Goal: Contribute content

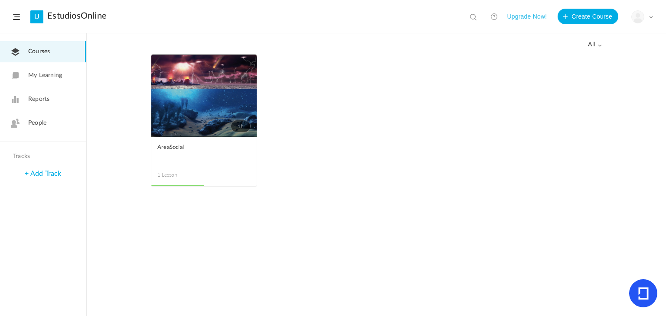
click at [203, 108] on link "1h" at bounding box center [203, 96] width 105 height 82
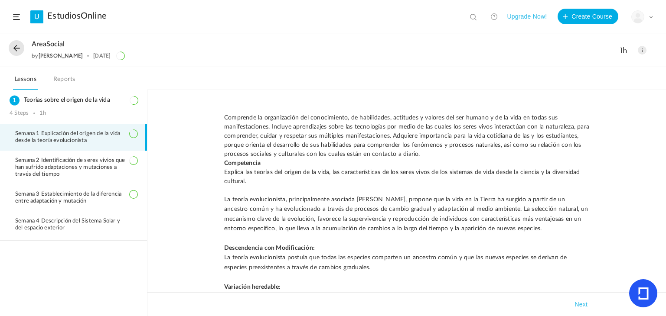
click at [665, 84] on nav "Lessons Reports" at bounding box center [333, 78] width 666 height 23
click at [664, 81] on nav "Lessons Reports" at bounding box center [333, 78] width 666 height 23
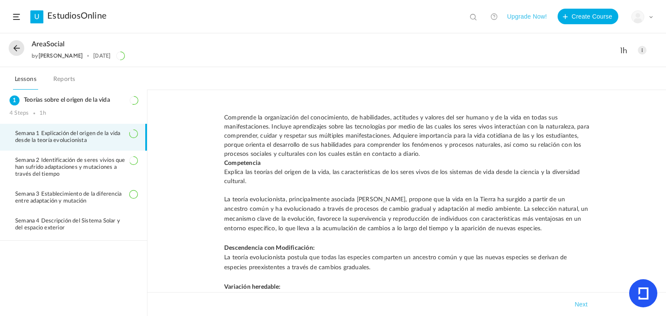
click at [664, 81] on nav "Lessons Reports" at bounding box center [333, 78] width 666 height 23
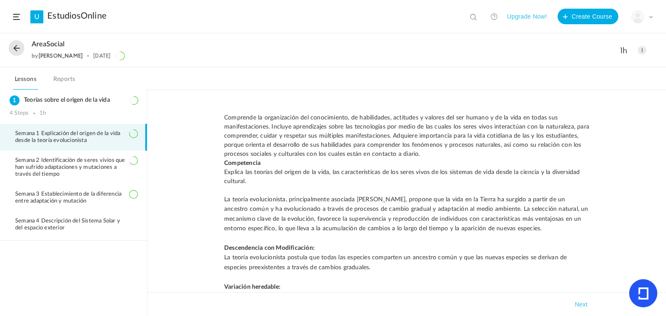
click at [664, 81] on nav "Lessons Reports" at bounding box center [333, 78] width 666 height 23
click at [665, 85] on nav "Lessons Reports" at bounding box center [333, 78] width 666 height 23
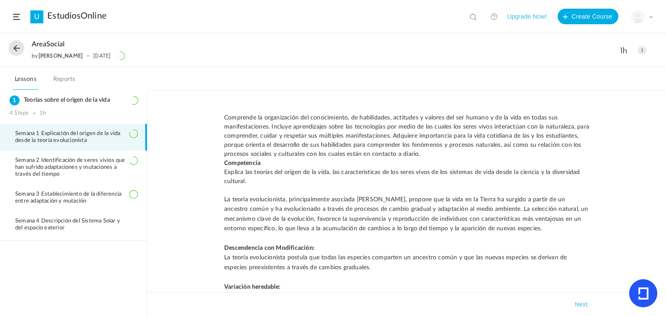
click at [665, 85] on nav "Lessons Reports" at bounding box center [333, 78] width 666 height 23
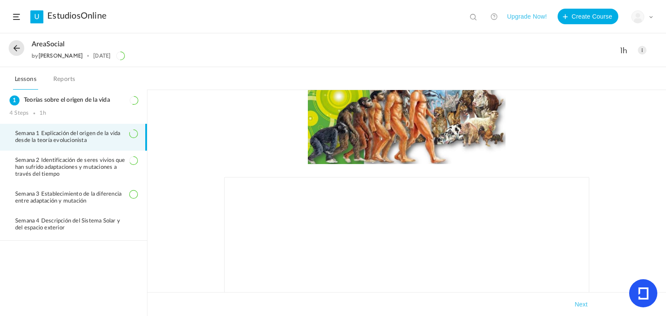
scroll to position [595, 0]
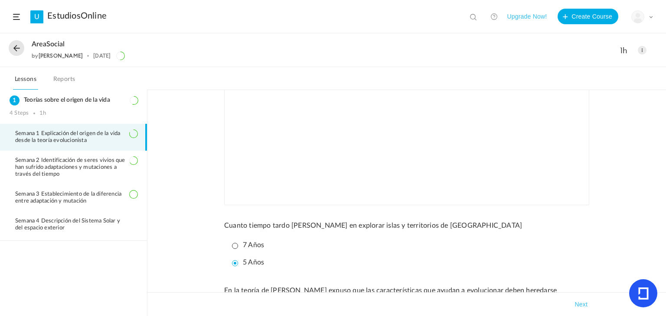
click at [664, 294] on div "Next" at bounding box center [406, 304] width 518 height 24
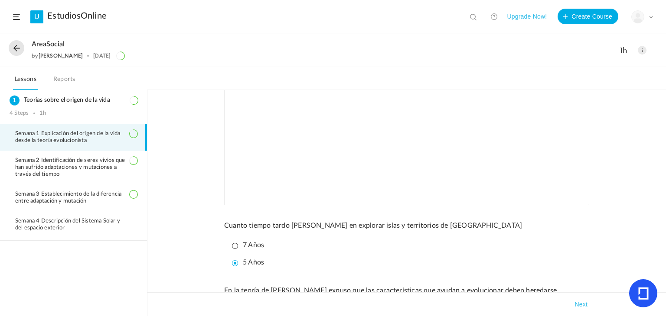
click at [664, 294] on div "Next" at bounding box center [406, 304] width 518 height 24
click at [96, 113] on div "4 Steps 1h" at bounding box center [74, 113] width 128 height 7
click at [61, 97] on h3 "Teorías sobre el origen de la vida" at bounding box center [74, 100] width 128 height 7
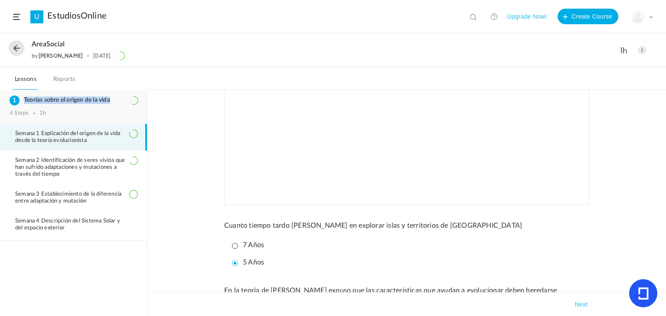
click at [61, 97] on h3 "Teorías sobre el origen de la vida" at bounding box center [74, 100] width 128 height 7
click at [132, 66] on div "AreaSocial by Elida 5 Aug 1h Edit Delete Move to draft Remove Progress" at bounding box center [333, 50] width 666 height 33
click at [69, 99] on h3 "Teorías sobre el origen de la vida" at bounding box center [74, 100] width 128 height 7
click at [38, 113] on div "4 Steps 1h" at bounding box center [74, 113] width 128 height 7
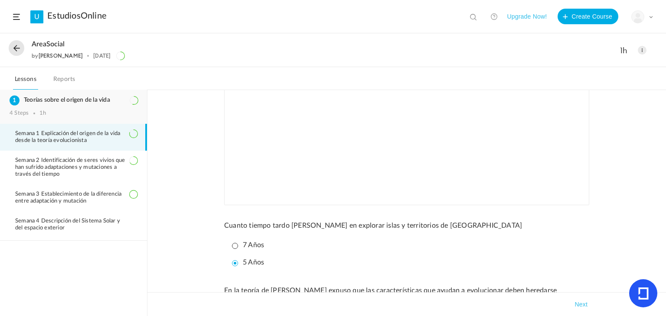
click at [38, 113] on div "4 Steps 1h" at bounding box center [74, 113] width 128 height 7
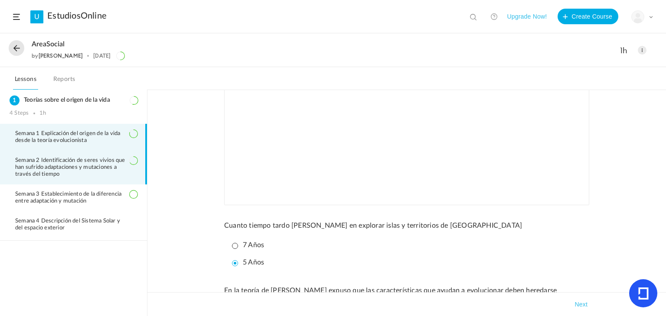
click at [72, 161] on span "Semana 2 Identificación de seres vivios que han sufrido adaptaciones y mutacion…" at bounding box center [76, 167] width 122 height 21
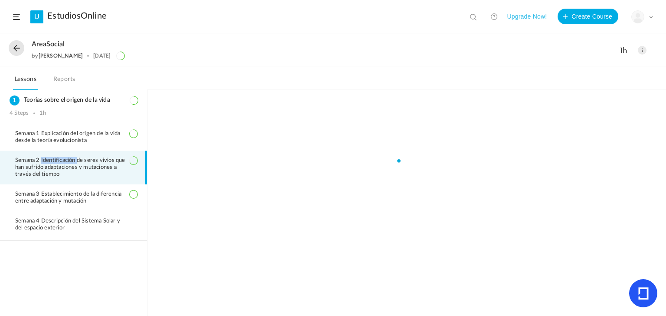
click at [72, 161] on span "Semana 2 Identificación de seres vivios que han sufrido adaptaciones y mutacion…" at bounding box center [76, 167] width 122 height 21
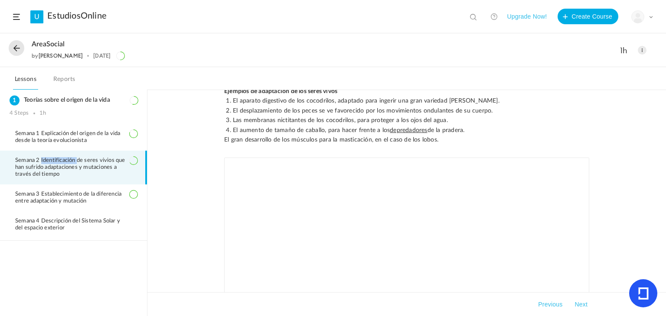
scroll to position [397, 0]
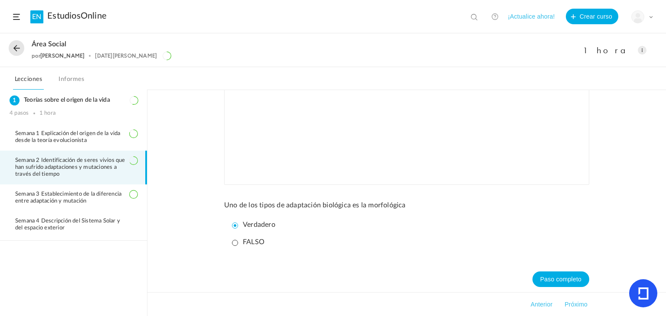
click at [178, 198] on div "En biología, nos referimos por adaptación de los seres vivos o adaptación bioló…" at bounding box center [406, 203] width 518 height 227
click at [637, 51] on span at bounding box center [641, 50] width 9 height 9
click at [582, 74] on link "Editar" at bounding box center [604, 70] width 81 height 16
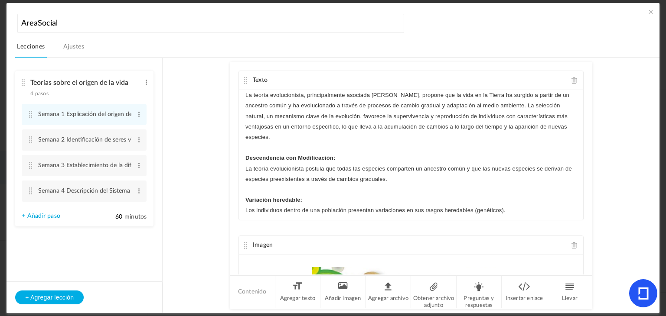
click at [579, 181] on div "Texto La teoría evolucionista, principalmente asociada a Darwin, propone que la…" at bounding box center [411, 168] width 362 height 212
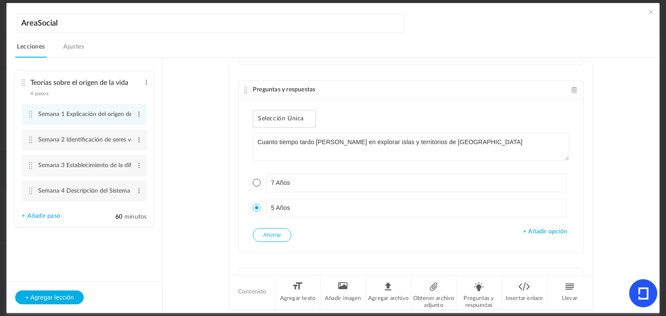
scroll to position [336, 0]
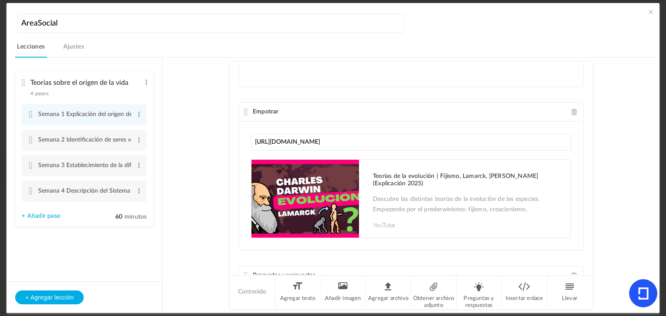
click at [591, 132] on au-course-substep "Texto La teoría evolucionista, principalmente asociada a Darwin, propone que la…" at bounding box center [410, 186] width 475 height 256
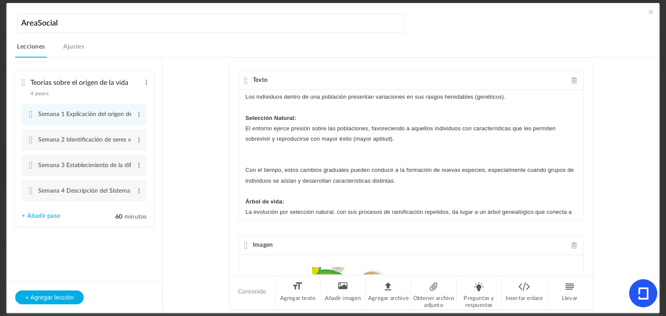
scroll to position [0, 0]
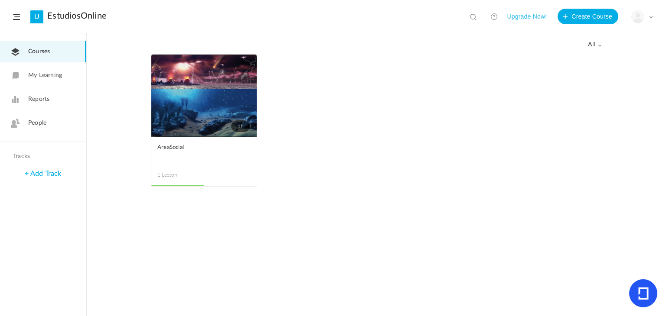
click at [202, 111] on link "1h" at bounding box center [203, 96] width 105 height 82
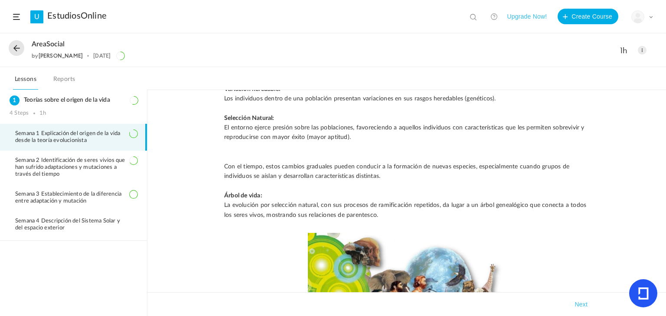
scroll to position [397, 0]
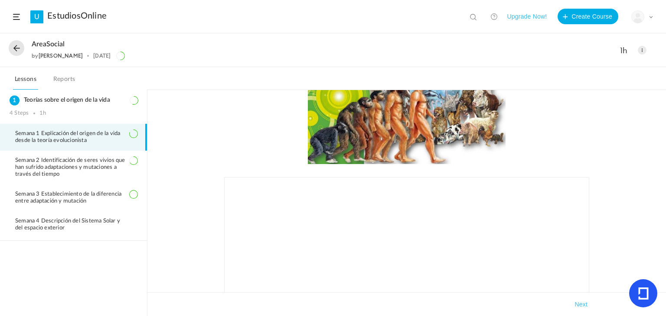
drag, startPoint x: 524, startPoint y: 35, endPoint x: 530, endPoint y: 44, distance: 10.7
click at [642, 50] on span at bounding box center [641, 50] width 9 height 9
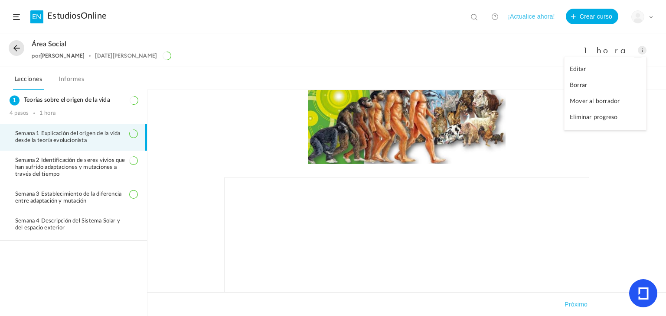
click at [96, 139] on span "Semana 1 Explicación del origen de la vida desde la teoría evolucionista" at bounding box center [76, 137] width 122 height 14
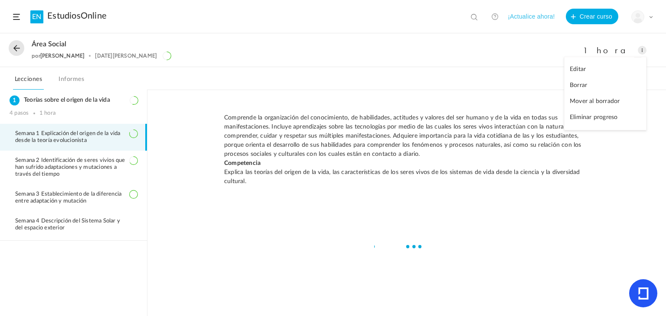
click at [96, 139] on span "Semana 1 Explicación del origen de la vida desde la teoría evolucionista" at bounding box center [76, 137] width 122 height 14
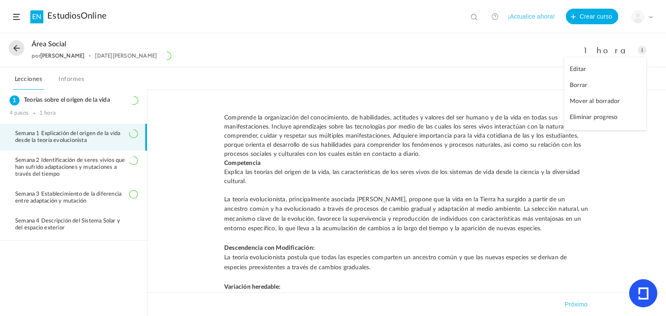
click at [600, 68] on link "Editar" at bounding box center [604, 70] width 81 height 16
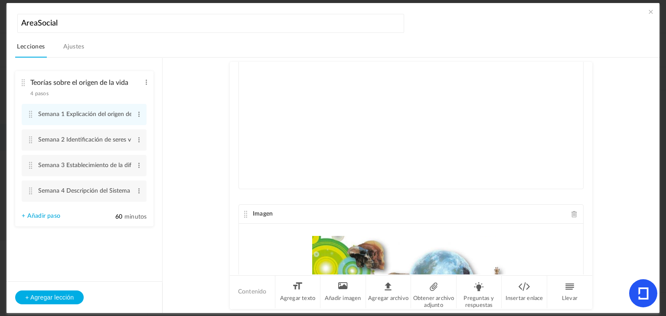
scroll to position [0, 0]
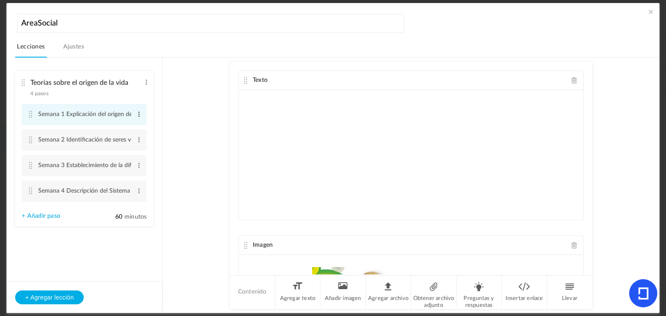
click at [140, 114] on span at bounding box center [139, 114] width 6 height 9
click at [125, 132] on link "Editar" at bounding box center [125, 128] width 34 height 10
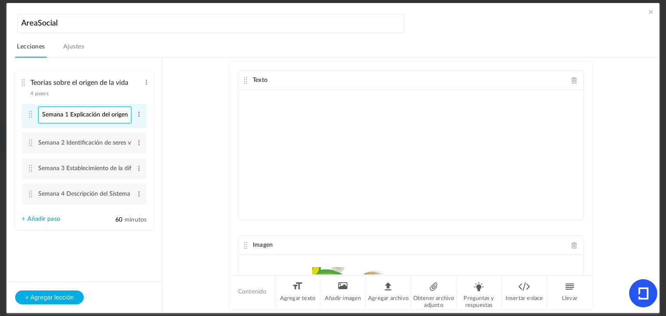
click at [127, 116] on input "Semana 1 Explicación del origen de la vida desde la teoría evolucionista" at bounding box center [84, 115] width 93 height 17
click at [211, 114] on au-course-substep "Texto Imagen Empotrar [URL][DOMAIN_NAME] Teorías de la evolución | Fijismo, Lam…" at bounding box center [410, 186] width 475 height 256
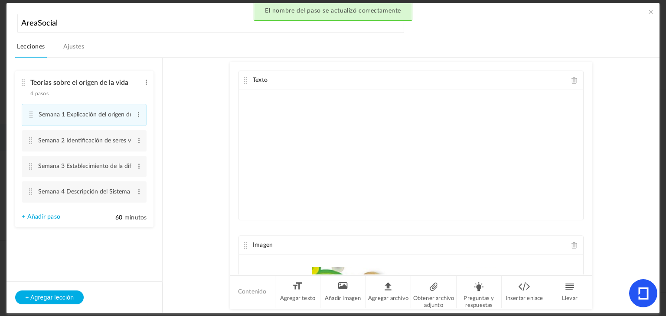
click at [634, 122] on au-course-substep "Texto Imagen Empotrar [URL][DOMAIN_NAME] Teorías de la evolución | Fijismo, Lam…" at bounding box center [410, 186] width 475 height 256
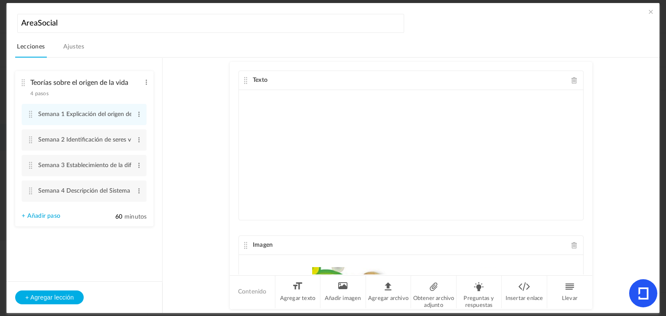
click at [175, 91] on au-course-substep "Texto Imagen Empotrar [URL][DOMAIN_NAME] Teorías de la evolución | Fijismo, Lam…" at bounding box center [410, 186] width 475 height 256
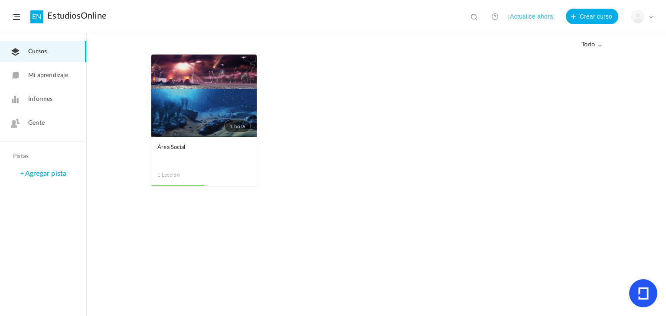
click at [172, 100] on link "1 hora" at bounding box center [203, 96] width 105 height 82
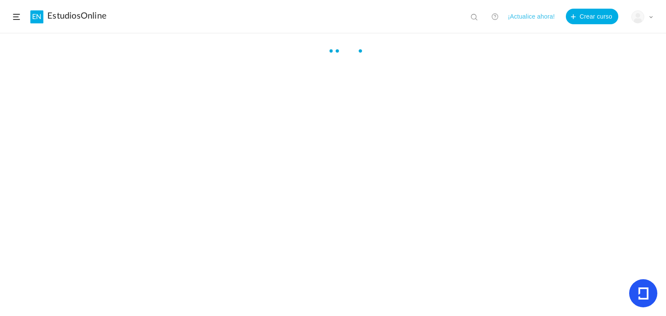
click at [172, 100] on div at bounding box center [333, 188] width 666 height 282
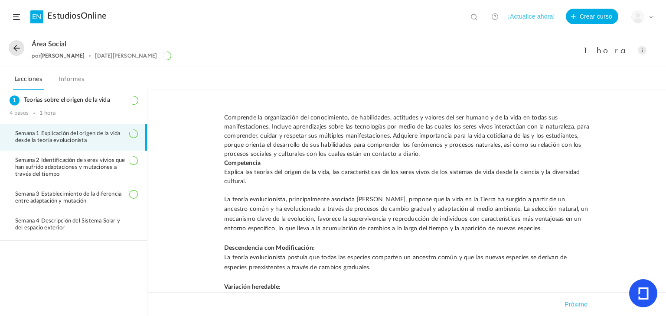
scroll to position [198, 0]
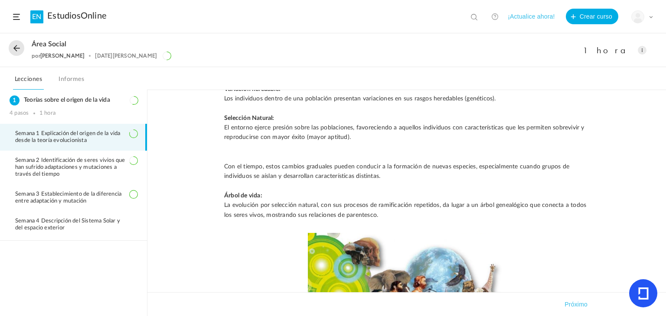
drag, startPoint x: 576, startPoint y: 35, endPoint x: 665, endPoint y: 88, distance: 103.2
click at [665, 88] on nav "Lecciones Informes" at bounding box center [333, 78] width 666 height 23
drag, startPoint x: 130, startPoint y: 142, endPoint x: 643, endPoint y: 51, distance: 521.4
click at [643, 51] on span at bounding box center [641, 50] width 9 height 9
click at [605, 69] on link "Editar" at bounding box center [604, 70] width 81 height 16
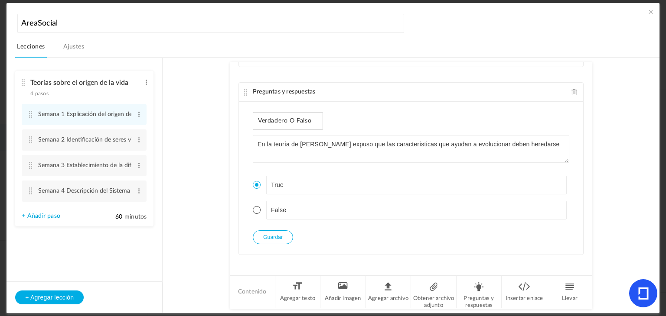
scroll to position [643, 0]
click at [591, 83] on au-course-substep "Texto Imagen Empotrar [URL][DOMAIN_NAME] Teorías de la evolución | Fijismo, Lam…" at bounding box center [410, 186] width 475 height 256
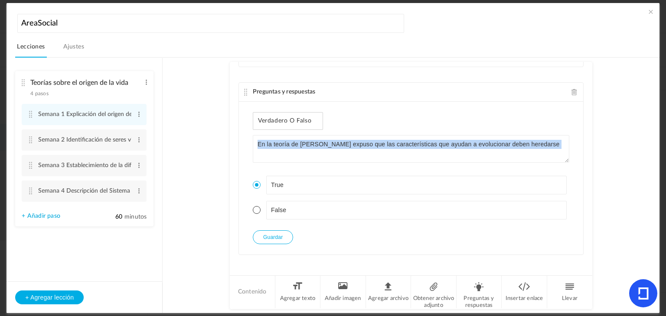
drag, startPoint x: 591, startPoint y: 83, endPoint x: 590, endPoint y: 76, distance: 6.6
click at [590, 76] on au-course-substep "Texto Imagen Empotrar [URL][DOMAIN_NAME] Teorías de la evolución | Fijismo, Lam…" at bounding box center [410, 186] width 475 height 256
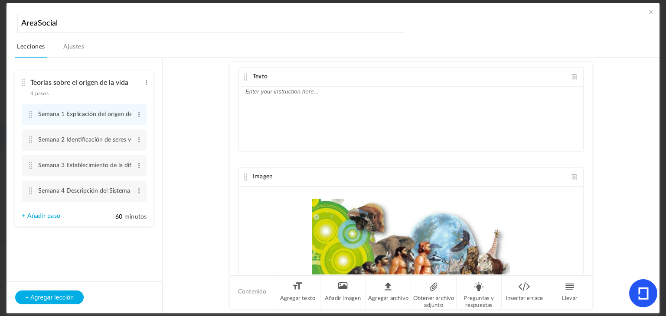
scroll to position [0, 0]
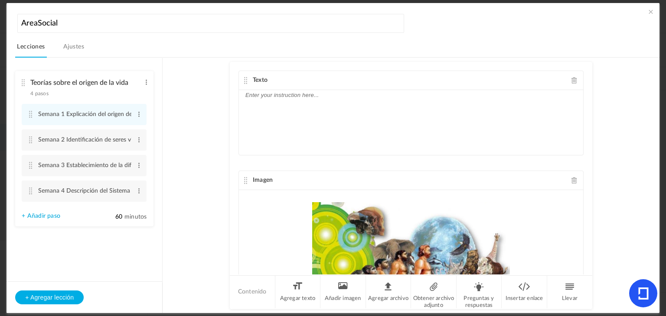
click at [417, 102] on div at bounding box center [411, 122] width 344 height 65
click at [250, 292] on font "Contenido" at bounding box center [252, 292] width 29 height 6
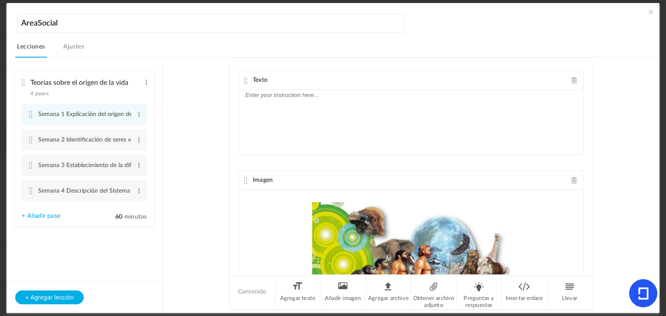
click at [250, 292] on font "Contenido" at bounding box center [252, 292] width 29 height 6
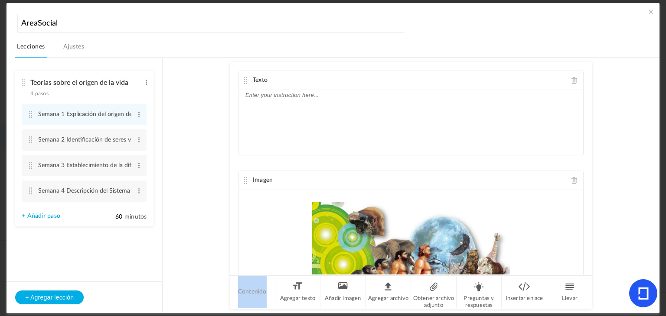
click at [250, 292] on font "Contenido" at bounding box center [252, 292] width 29 height 6
click at [394, 136] on div at bounding box center [411, 122] width 344 height 65
click at [649, 11] on span at bounding box center [650, 11] width 9 height 9
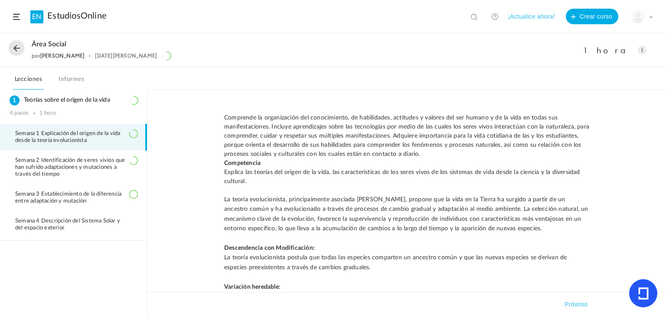
click at [641, 52] on span at bounding box center [641, 50] width 9 height 9
click at [616, 71] on link "Editar" at bounding box center [604, 70] width 81 height 16
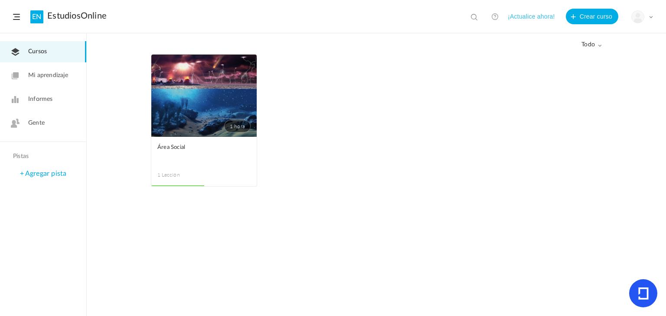
click at [183, 120] on link "1 hora" at bounding box center [203, 96] width 105 height 82
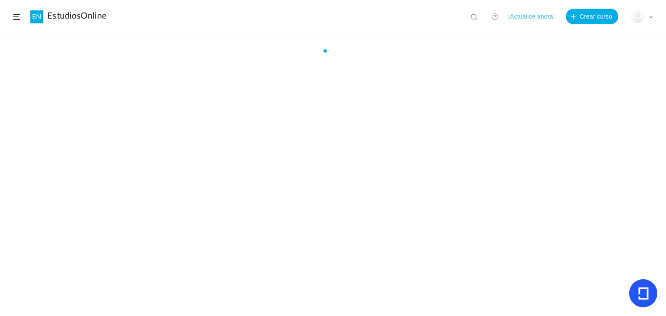
click at [183, 120] on div at bounding box center [333, 188] width 666 height 282
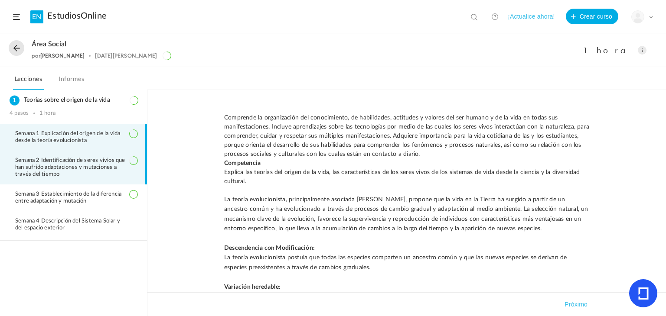
click at [91, 161] on font "Semana 2 Identificación de seres vivios que han sufrido adaptaciones y mutacion…" at bounding box center [70, 167] width 110 height 19
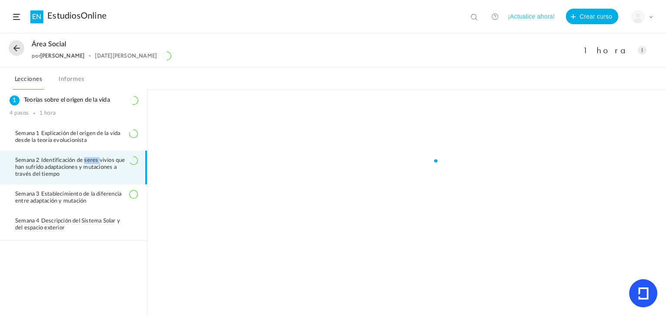
click at [91, 161] on font "Semana 2 Identificación de seres vivios que han sufrido adaptaciones y mutacion…" at bounding box center [70, 167] width 110 height 19
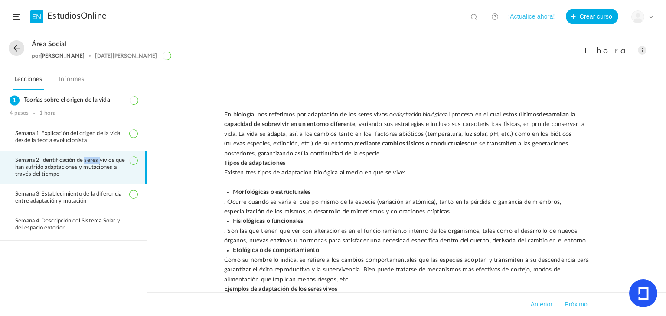
click at [642, 51] on span at bounding box center [641, 50] width 9 height 9
click at [602, 71] on link "Editar" at bounding box center [604, 70] width 81 height 16
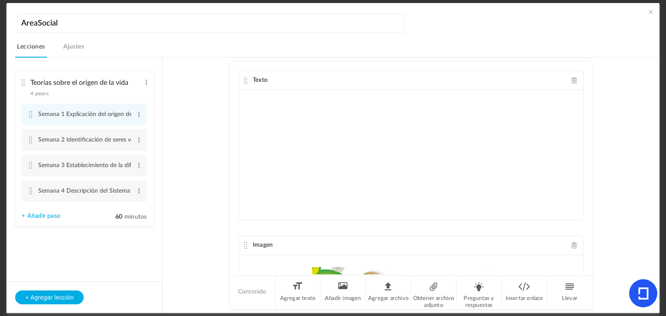
click at [650, 11] on span at bounding box center [650, 11] width 9 height 9
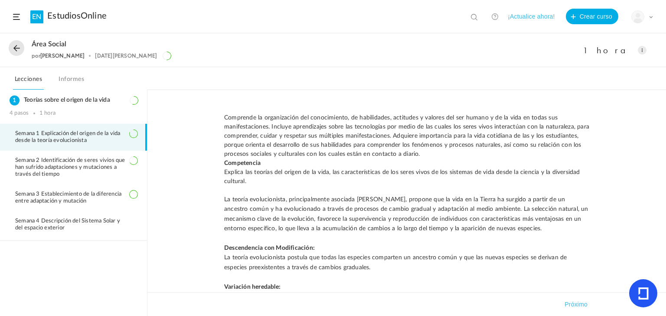
scroll to position [198, 0]
